Goal: Learn about a topic

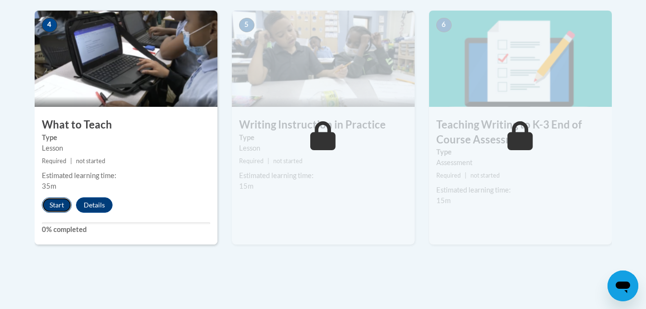
click at [55, 205] on button "Start" at bounding box center [57, 204] width 30 height 15
